Goal: Entertainment & Leisure: Consume media (video, audio)

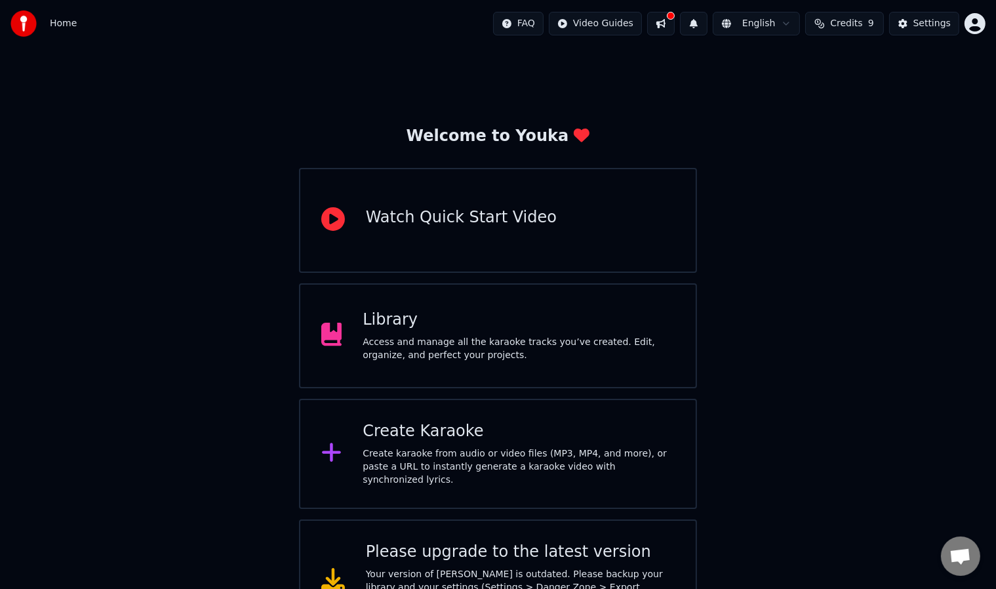
click at [454, 336] on div "Access and manage all the karaoke tracks you’ve created. Edit, organize, and pe…" at bounding box center [518, 349] width 312 height 26
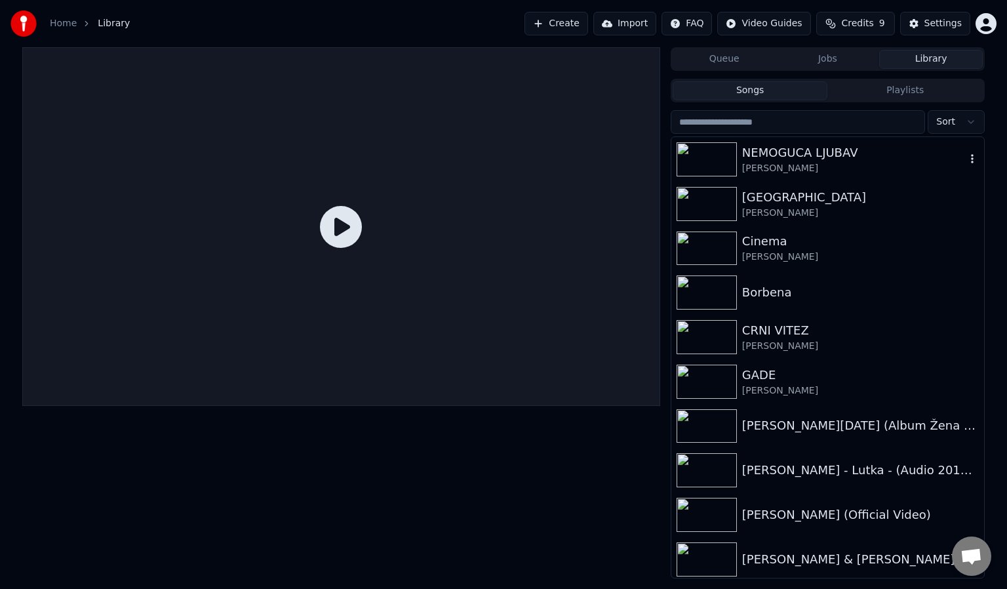
click at [786, 168] on div "[PERSON_NAME]" at bounding box center [854, 168] width 224 height 13
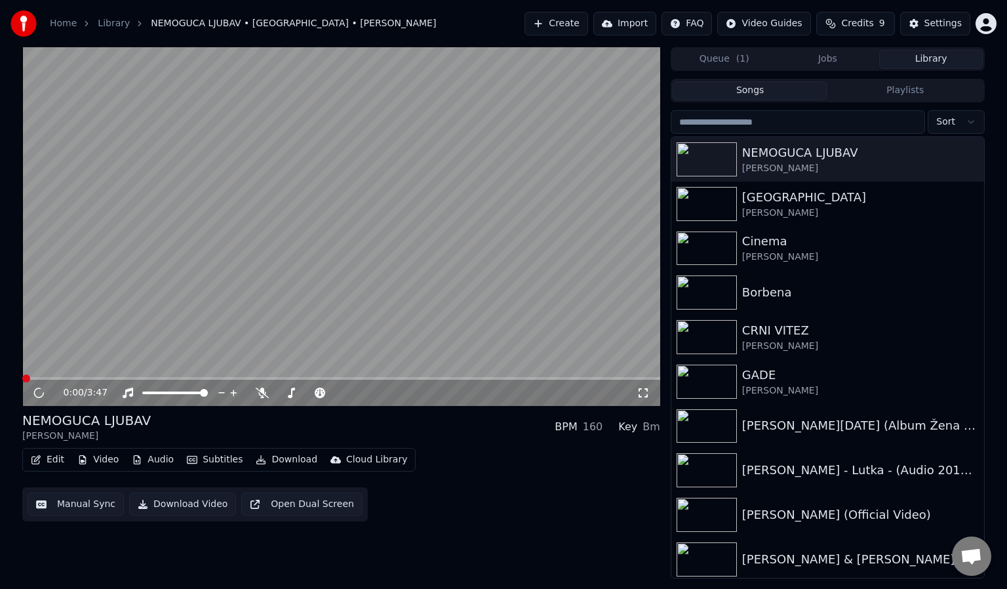
click at [644, 393] on icon at bounding box center [642, 392] width 13 height 10
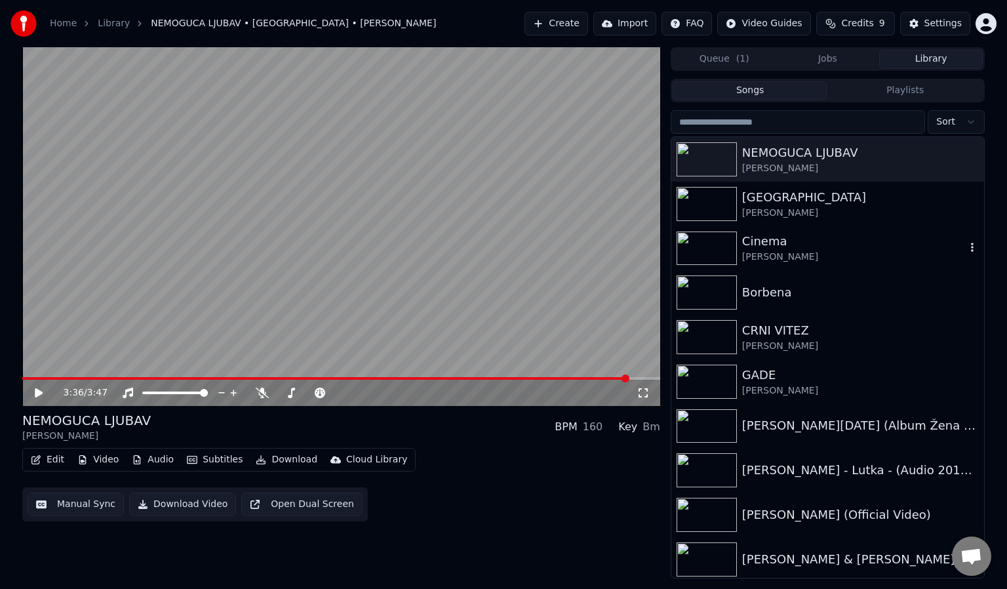
click at [708, 241] on img at bounding box center [706, 248] width 60 height 34
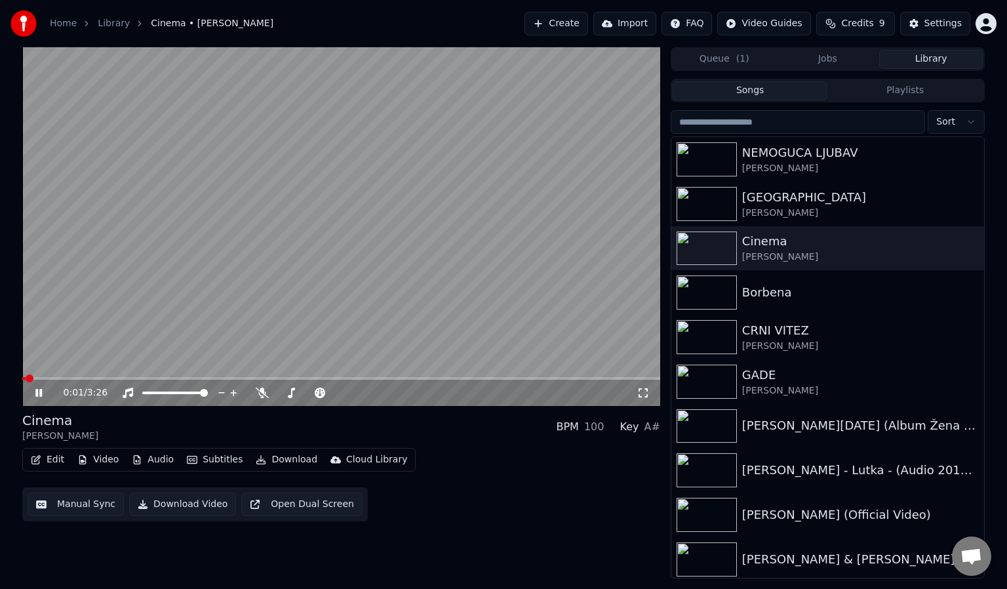
click at [642, 393] on icon at bounding box center [642, 392] width 13 height 10
